Goal: Find specific page/section

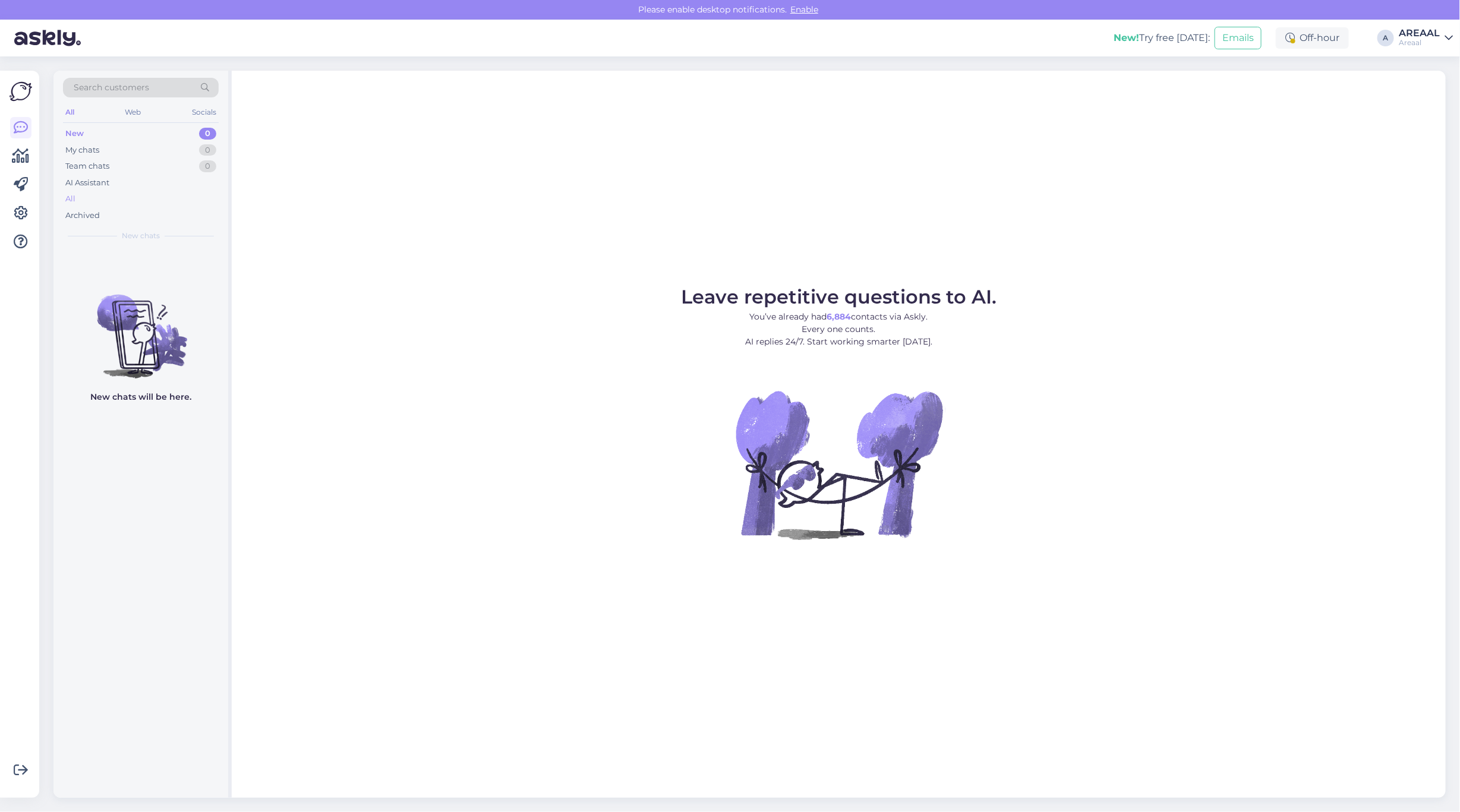
click at [162, 196] on div "All" at bounding box center [141, 198] width 156 height 16
click at [132, 196] on div "All" at bounding box center [141, 198] width 156 height 16
click at [130, 195] on div "All" at bounding box center [141, 198] width 156 height 16
